Goal: Information Seeking & Learning: Find specific fact

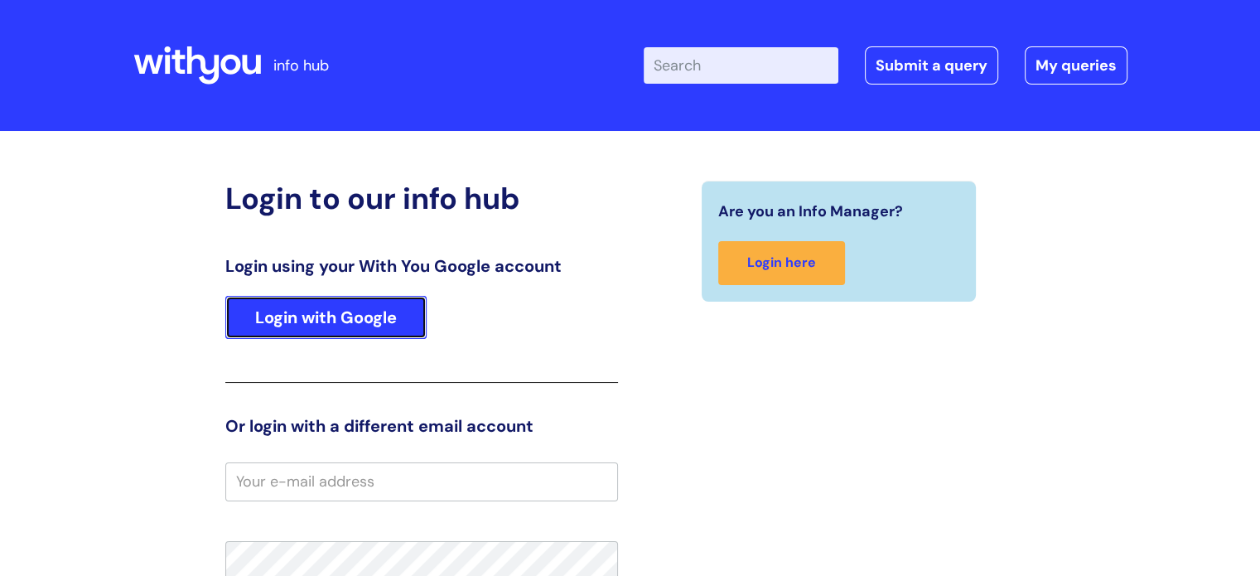
click at [360, 315] on link "Login with Google" at bounding box center [325, 317] width 201 height 43
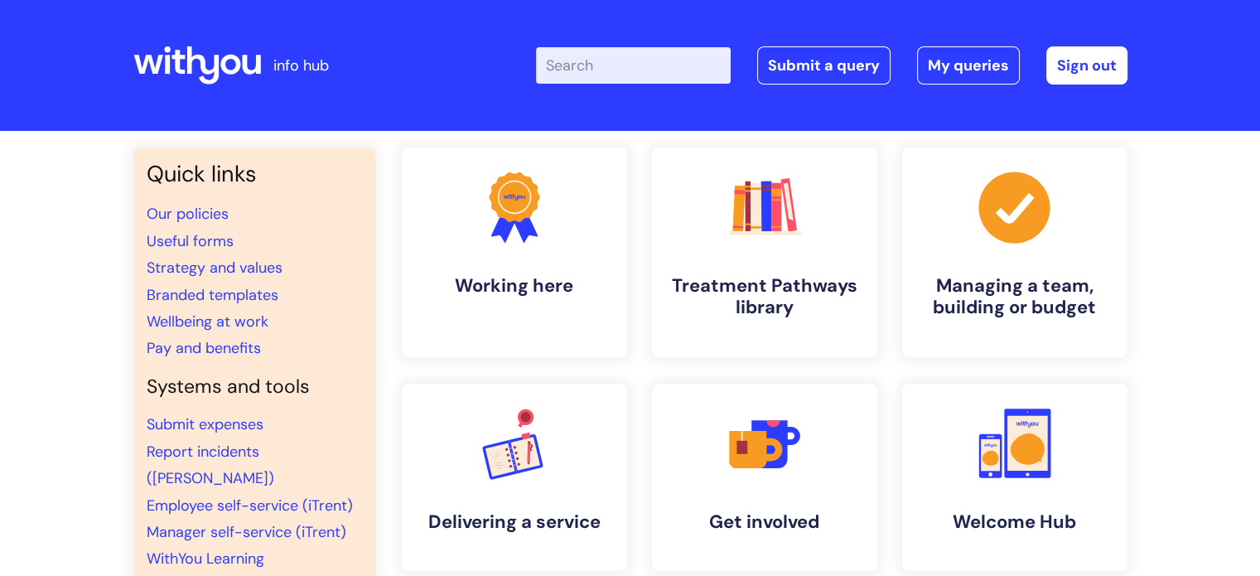
click at [651, 67] on input "Enter your search term here..." at bounding box center [633, 65] width 195 height 36
type input "NCF"
click button "Search" at bounding box center [0, 0] width 0 height 0
click at [682, 80] on input "Enter your search term here..." at bounding box center [633, 65] width 195 height 36
type input "New contract form"
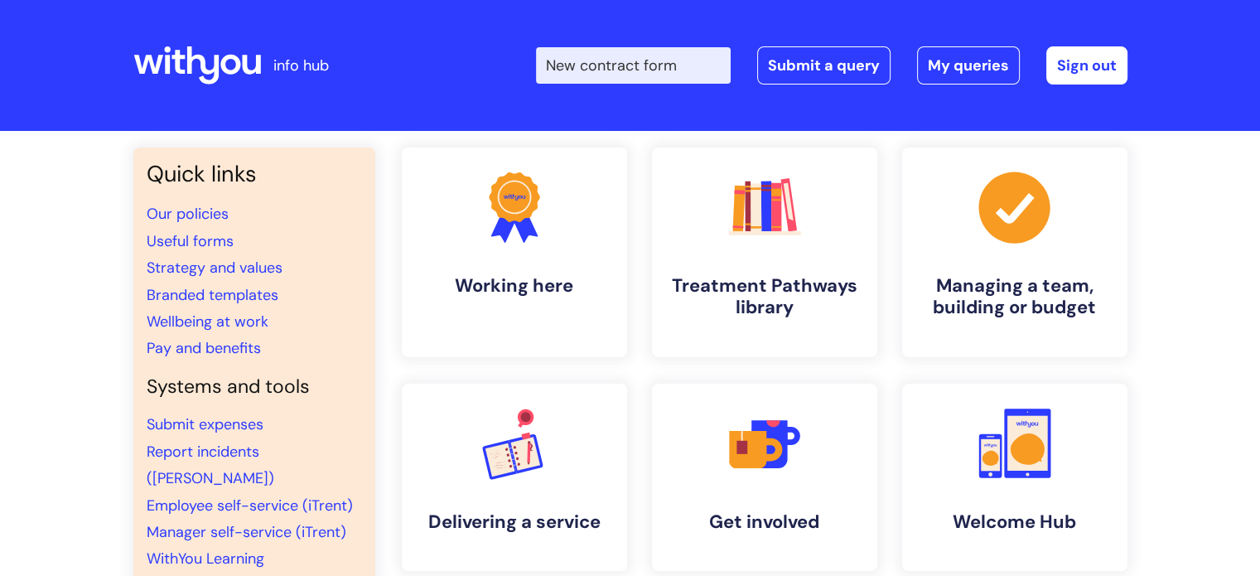
click button "Search" at bounding box center [0, 0] width 0 height 0
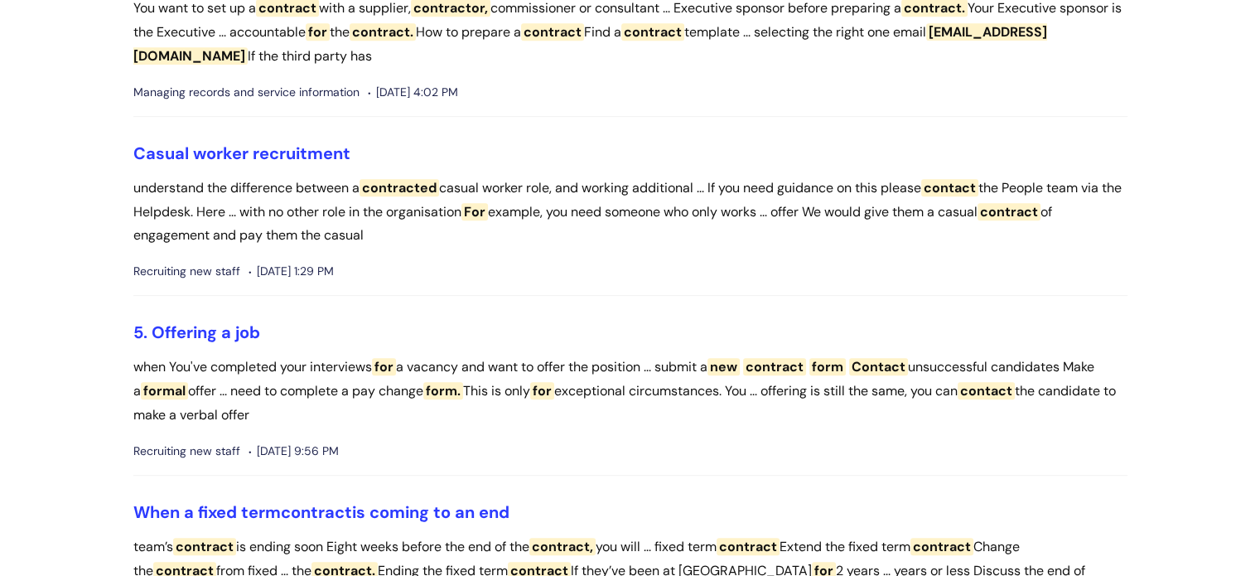
scroll to position [892, 0]
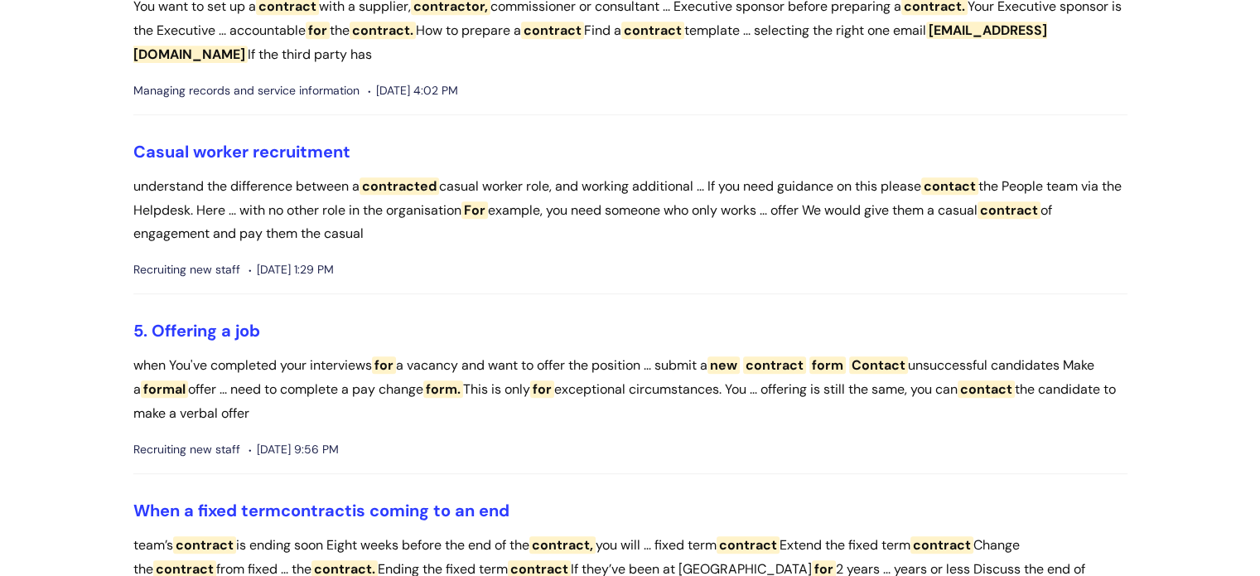
click at [772, 365] on span "contract" at bounding box center [774, 364] width 63 height 17
click at [197, 331] on link "5. Offering a job" at bounding box center [196, 331] width 127 height 22
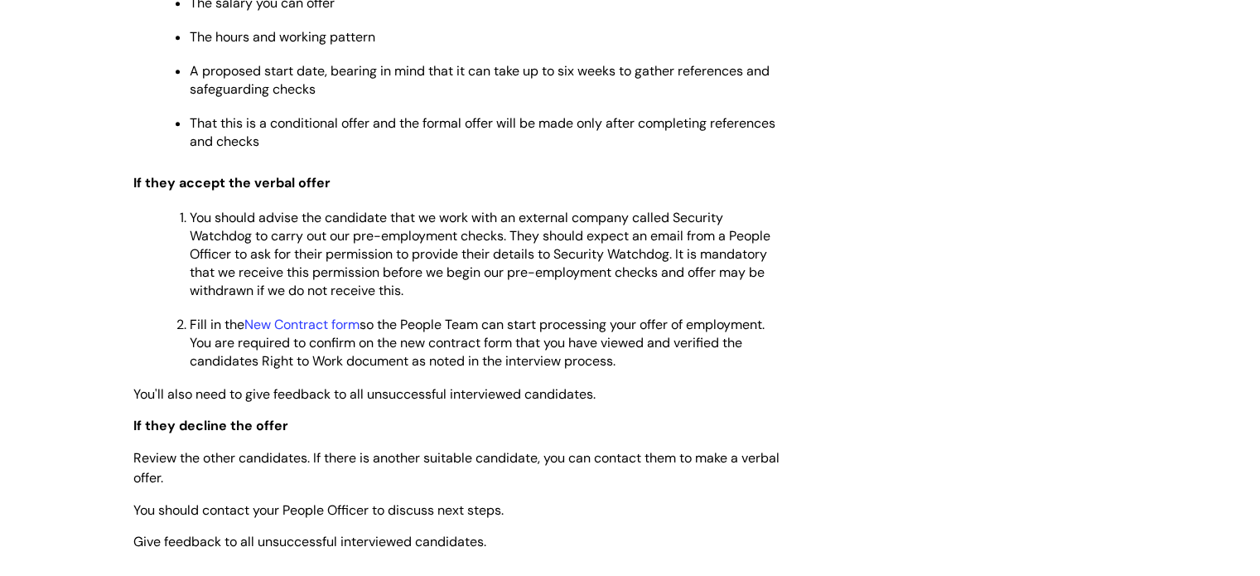
scroll to position [1398, 0]
click at [325, 332] on link "New Contract form" at bounding box center [301, 323] width 115 height 17
